Goal: Book appointment/travel/reservation

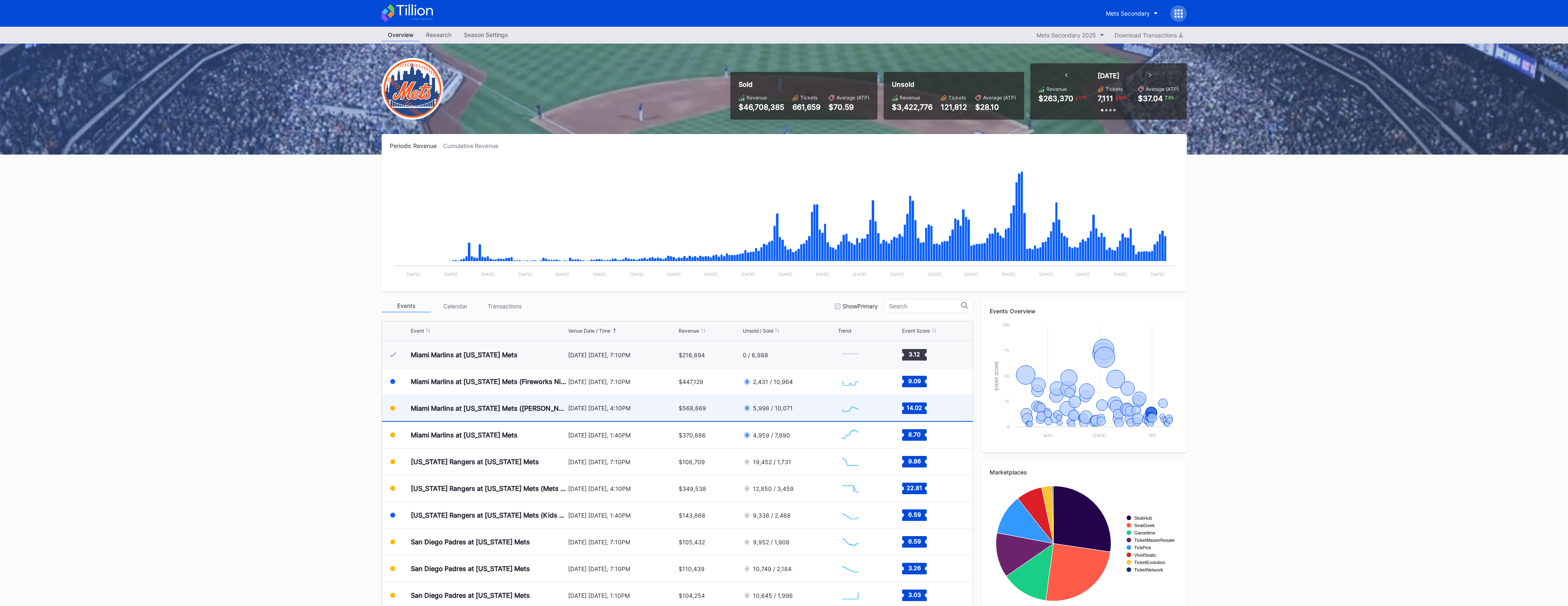
scroll to position [1775, 0]
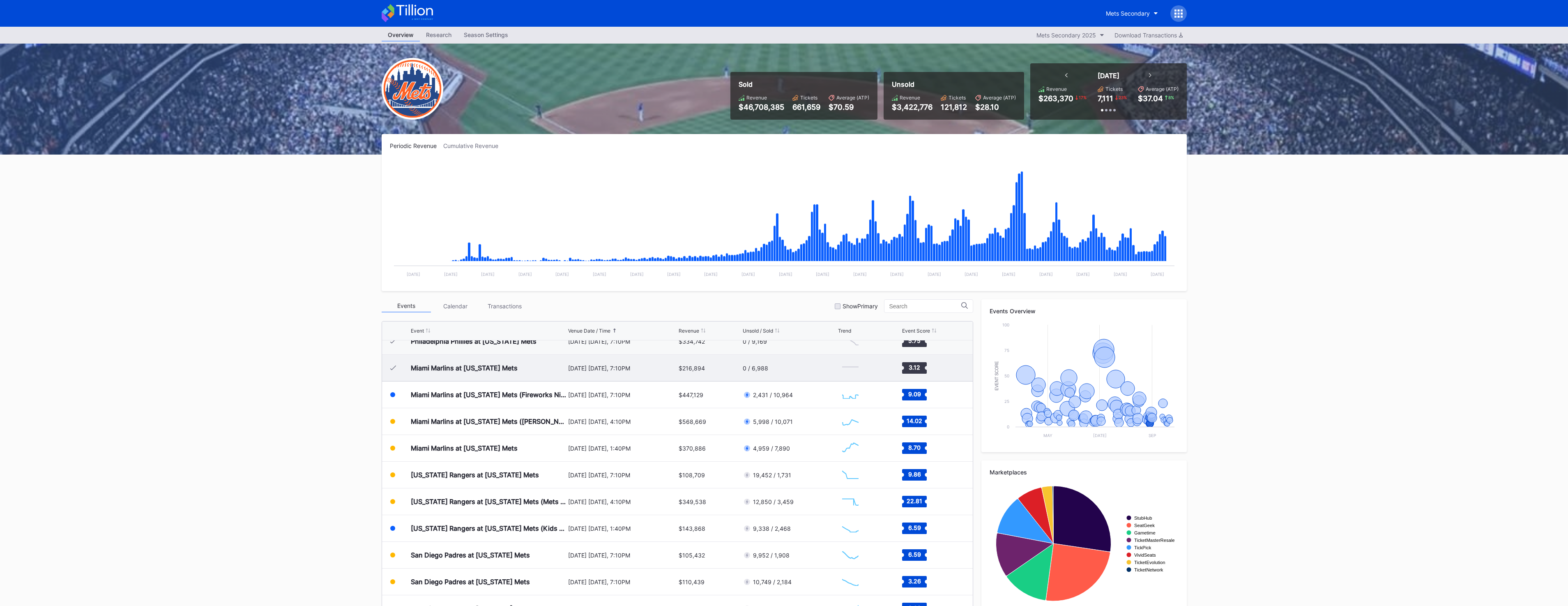
click at [638, 372] on div "August 28 Thursday, 7:10PM" at bounding box center [622, 367] width 109 height 26
